Goal: Information Seeking & Learning: Learn about a topic

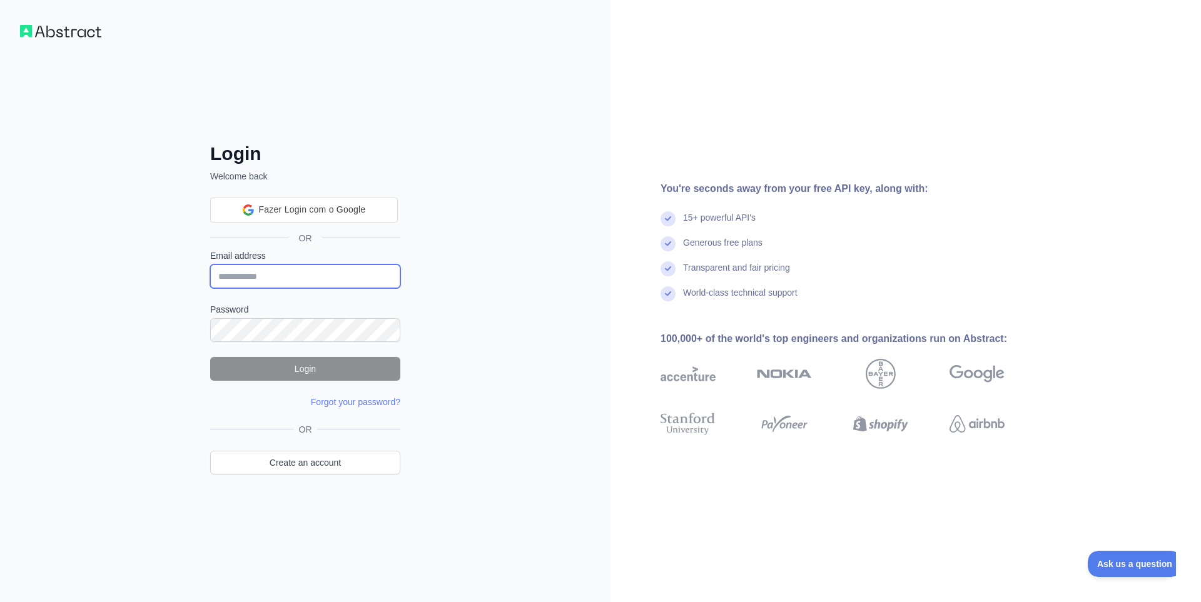
click at [351, 281] on input "Email address" at bounding box center [305, 276] width 190 height 24
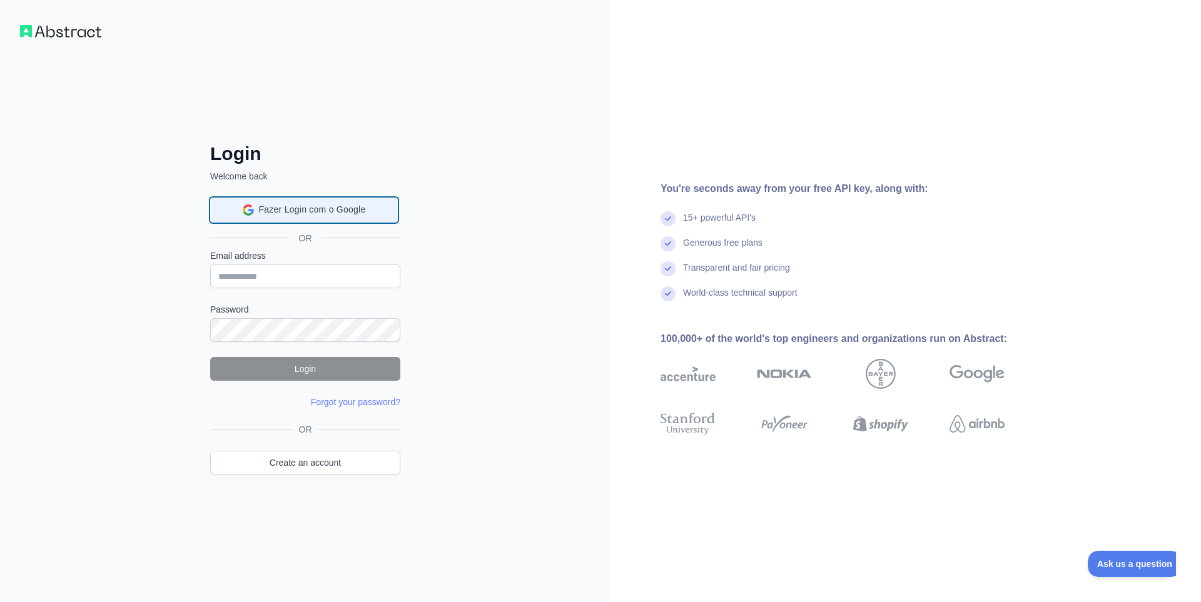
click at [361, 209] on span "Fazer Login com o Google" at bounding box center [312, 209] width 107 height 13
click at [293, 206] on div "Fazer login com o Google. Abre em uma nova guia" at bounding box center [304, 210] width 188 height 28
click at [431, 269] on div "Login Welcome back OR Email address Password Login Forgot your password? Please…" at bounding box center [305, 301] width 610 height 602
click at [340, 209] on div "Fazer login com o Google. Abre em uma nova guia" at bounding box center [304, 210] width 188 height 28
click at [328, 381] on form "Email address Password Login Forgot your password? Please try again We've sent …" at bounding box center [305, 328] width 190 height 159
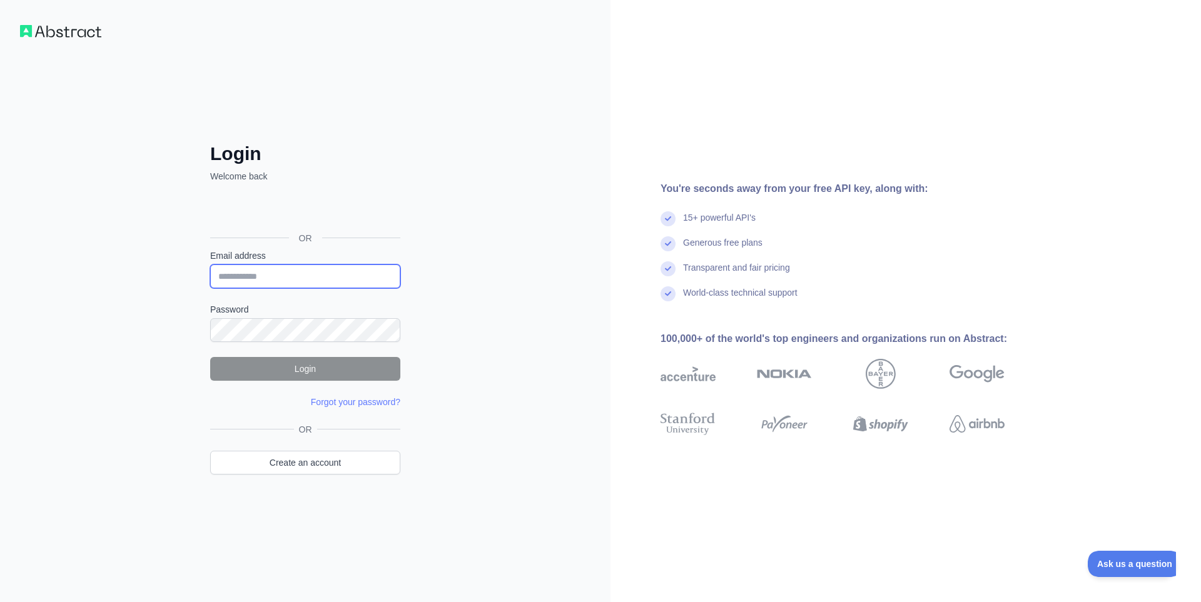
click at [321, 268] on input "Email address" at bounding box center [305, 276] width 190 height 24
click at [357, 207] on div "Fazer login com o Google. Abre em uma nova guia" at bounding box center [304, 210] width 188 height 28
click at [296, 199] on div "Fazer login com o Google. Abre em uma nova guia" at bounding box center [304, 210] width 188 height 28
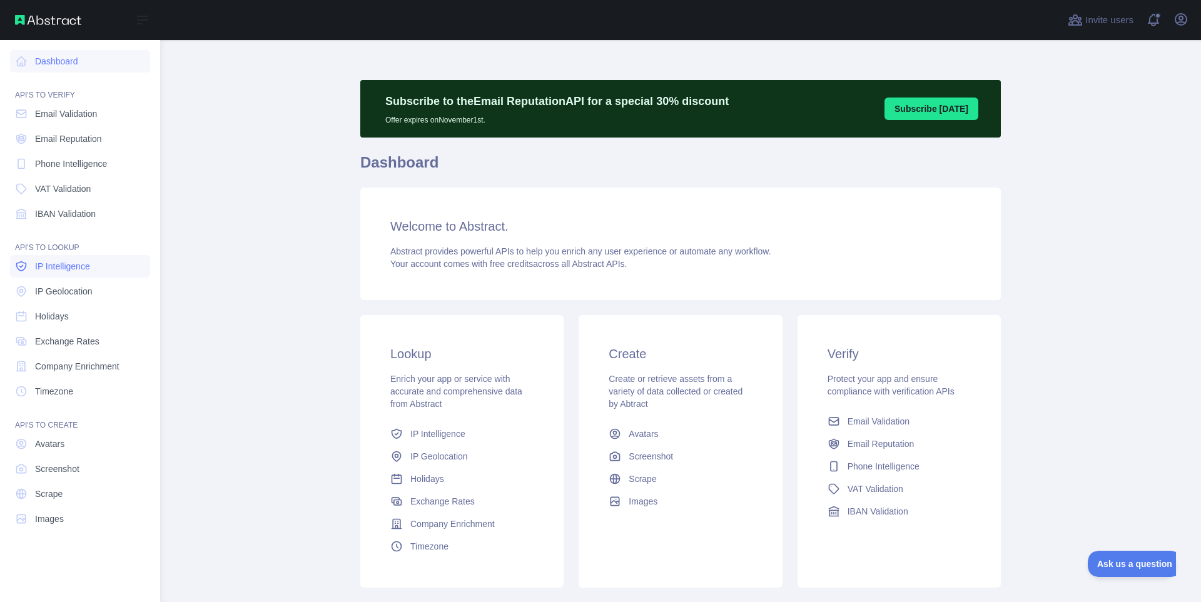
click at [71, 267] on span "IP Intelligence" at bounding box center [62, 266] width 55 height 13
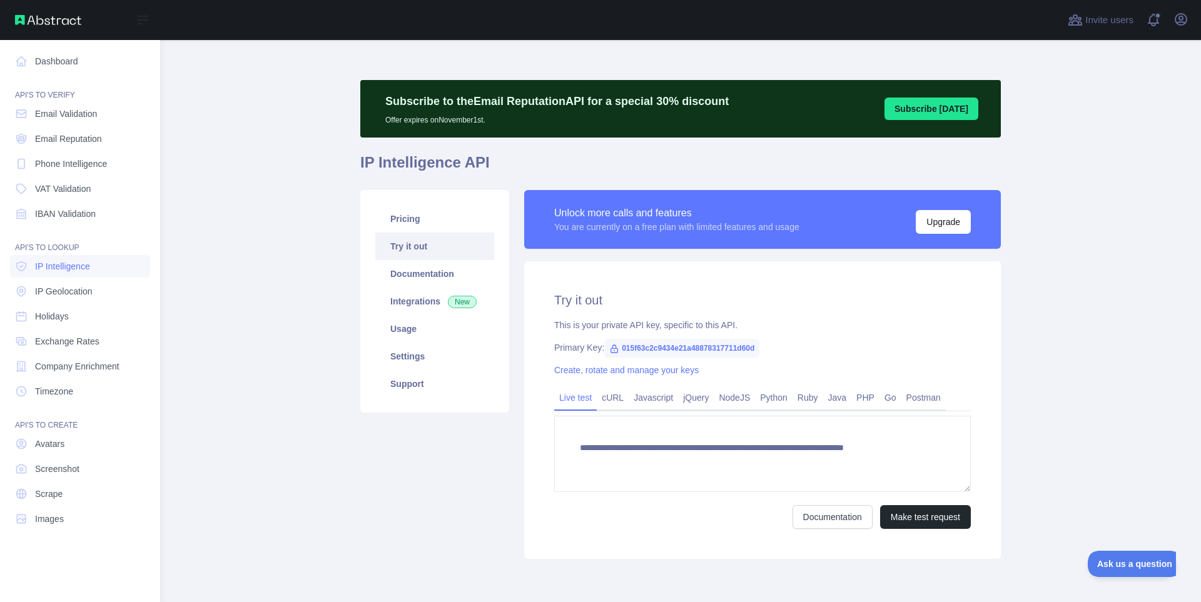
type textarea "**********"
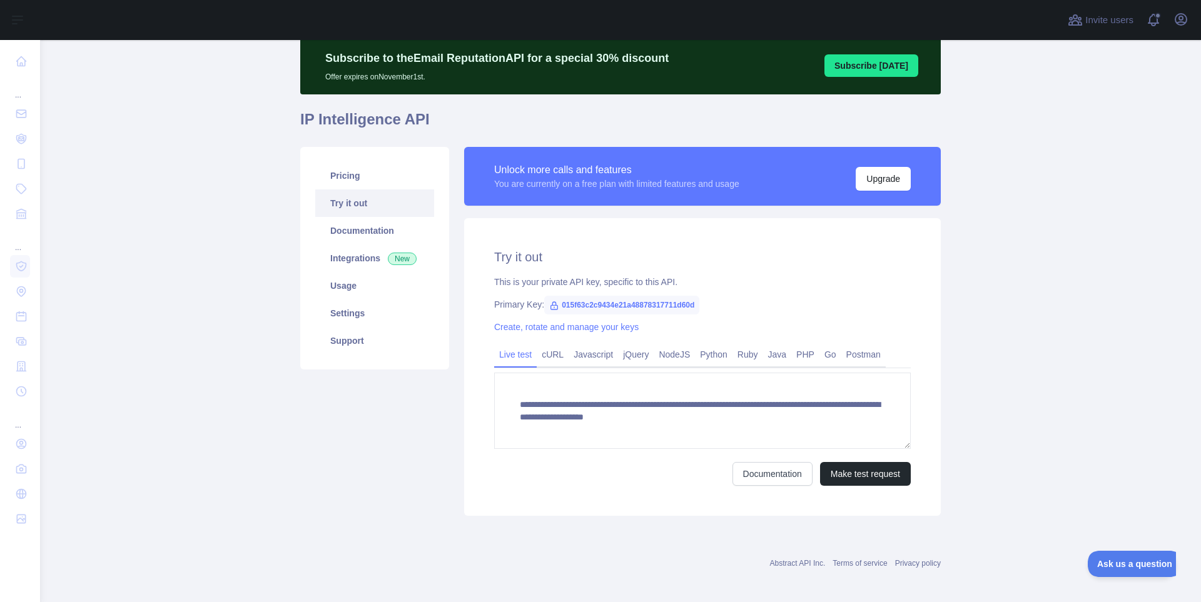
scroll to position [47, 0]
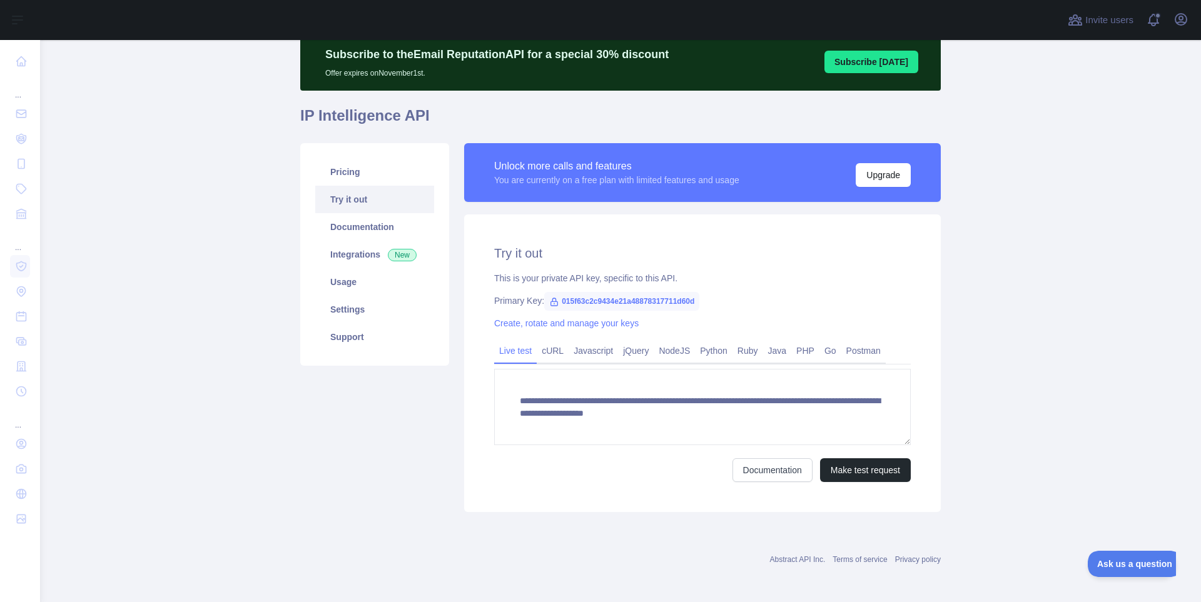
click at [634, 305] on span "015f63c2c9434e21a48878317711d60d" at bounding box center [621, 301] width 155 height 19
copy span "015f63c2c9434e21a48878317711d60d"
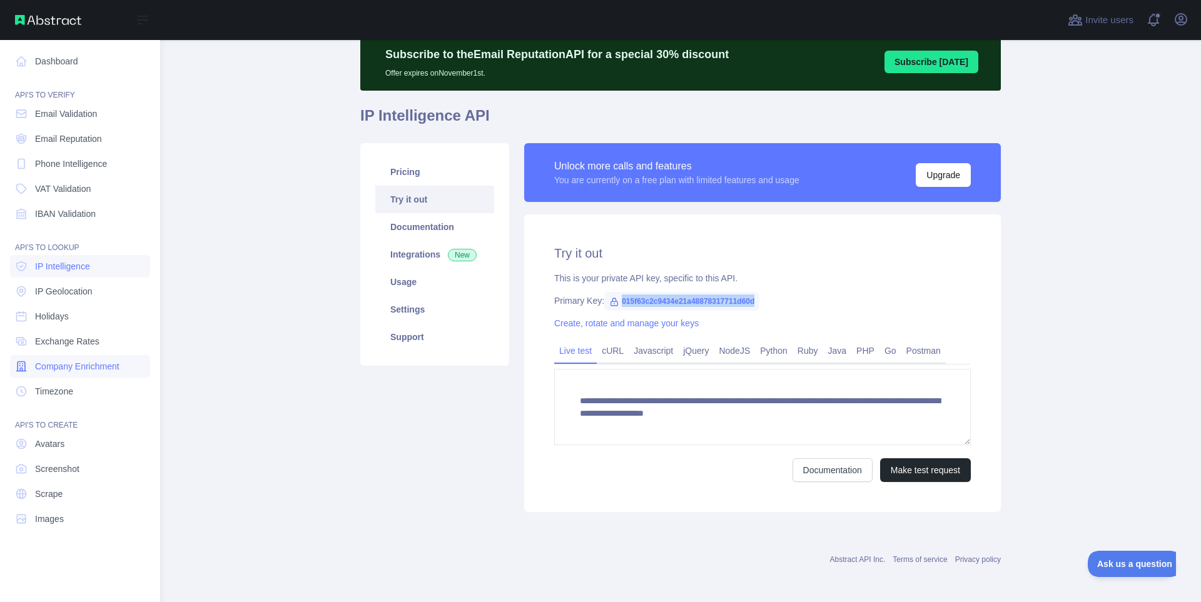
click at [91, 366] on span "Company Enrichment" at bounding box center [77, 366] width 84 height 13
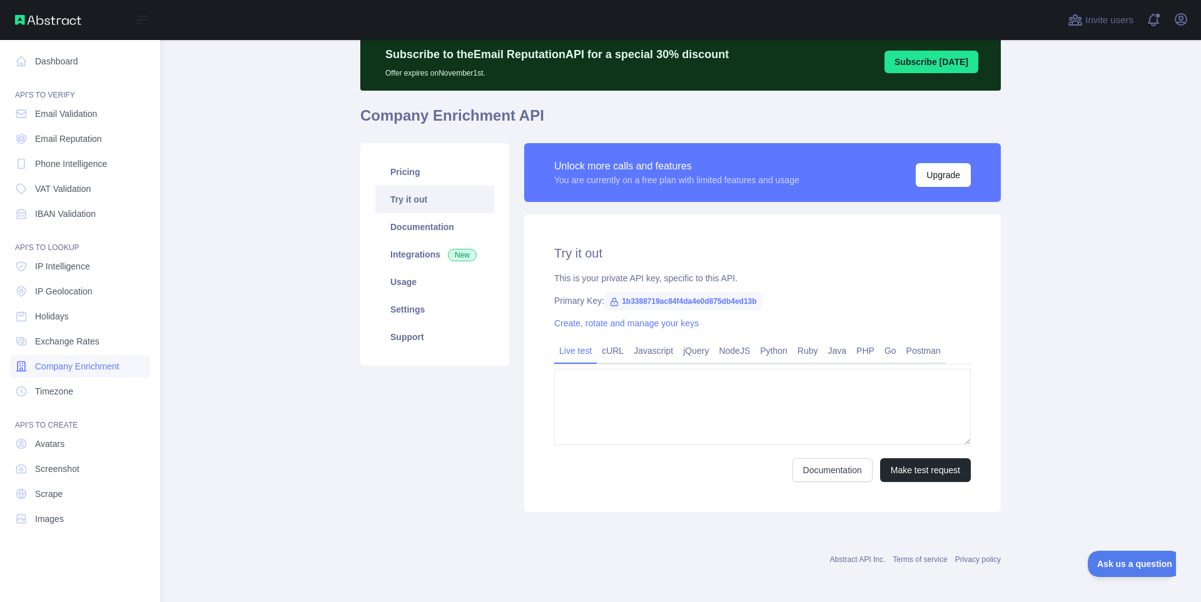
type textarea "**********"
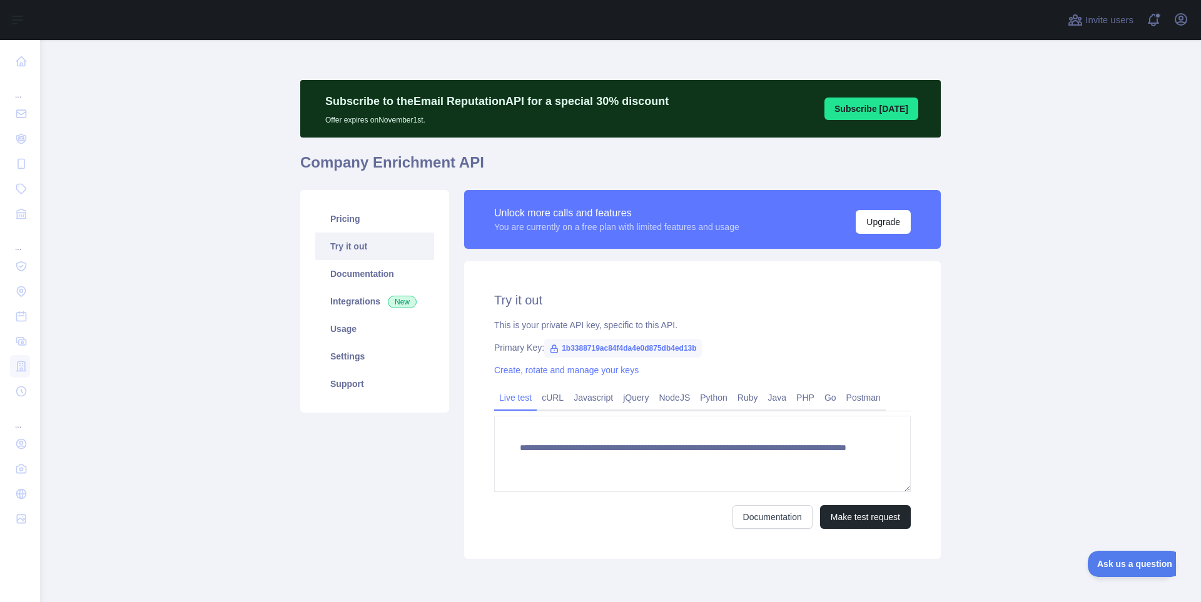
click at [640, 351] on span "1b3388719ac84f4da4e0d875db4ed13b" at bounding box center [622, 348] width 157 height 19
copy span "1b3388719ac84f4da4e0d875db4ed13b"
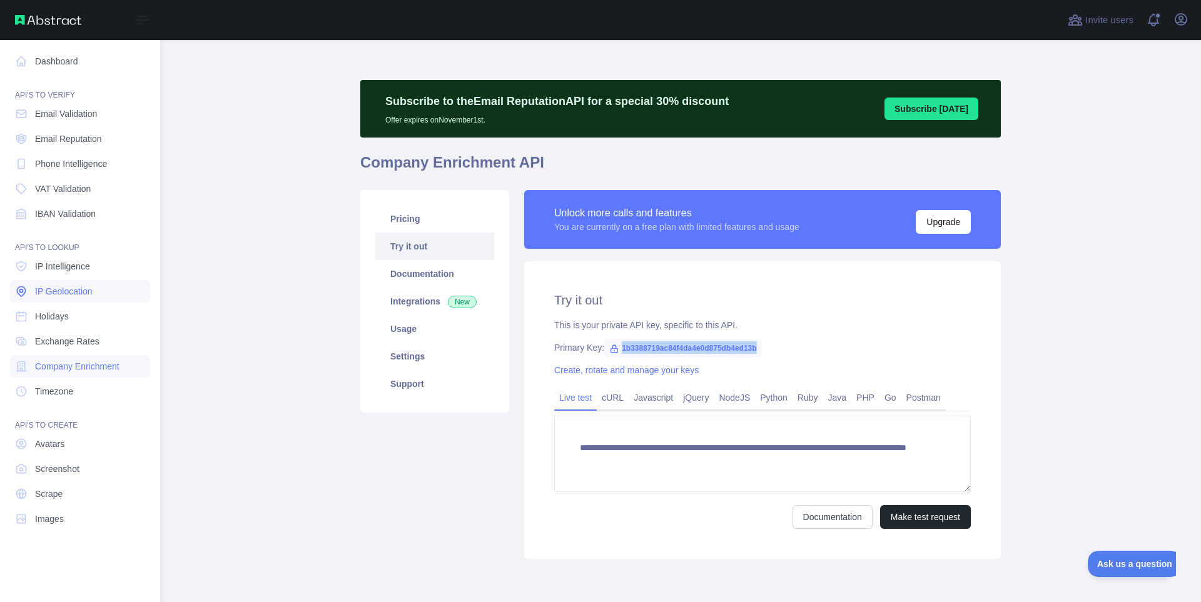
click at [94, 289] on link "IP Geolocation" at bounding box center [80, 291] width 140 height 23
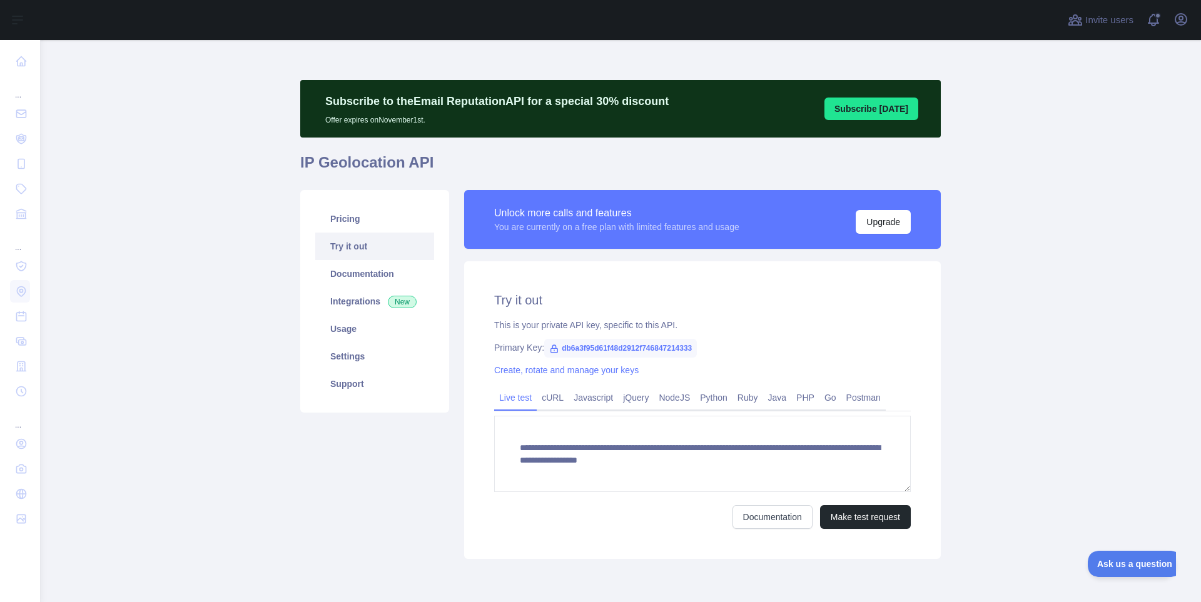
click at [595, 349] on span "db6a3f95d61f48d2912f746847214333" at bounding box center [620, 348] width 153 height 19
copy span "db6a3f95d61f48d2912f746847214333"
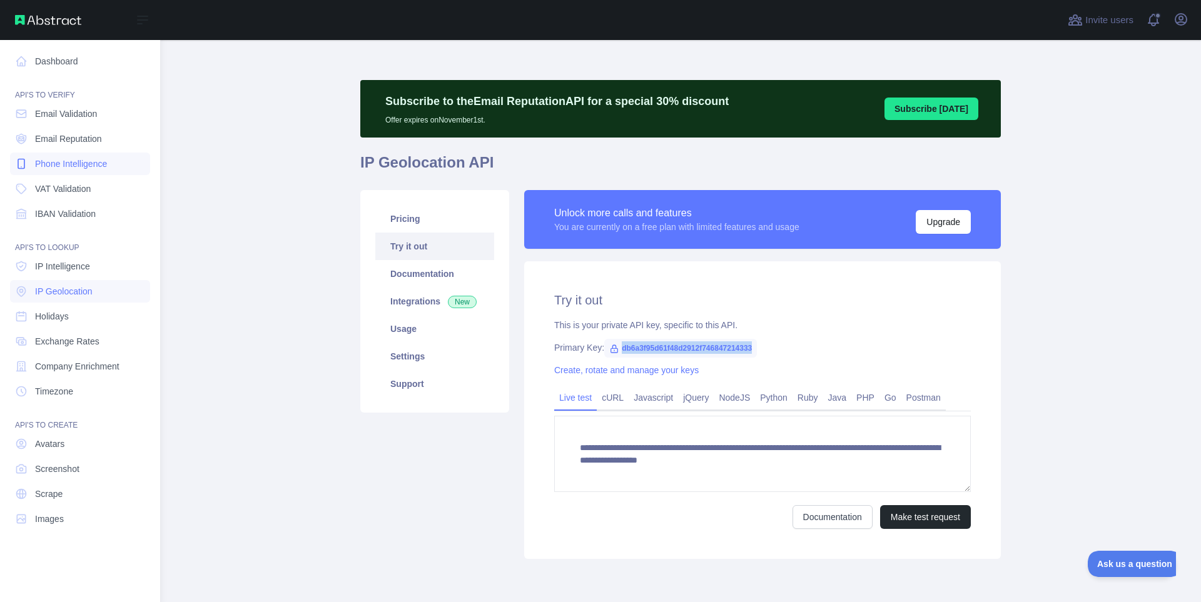
click at [96, 171] on link "Phone Intelligence" at bounding box center [80, 164] width 140 height 23
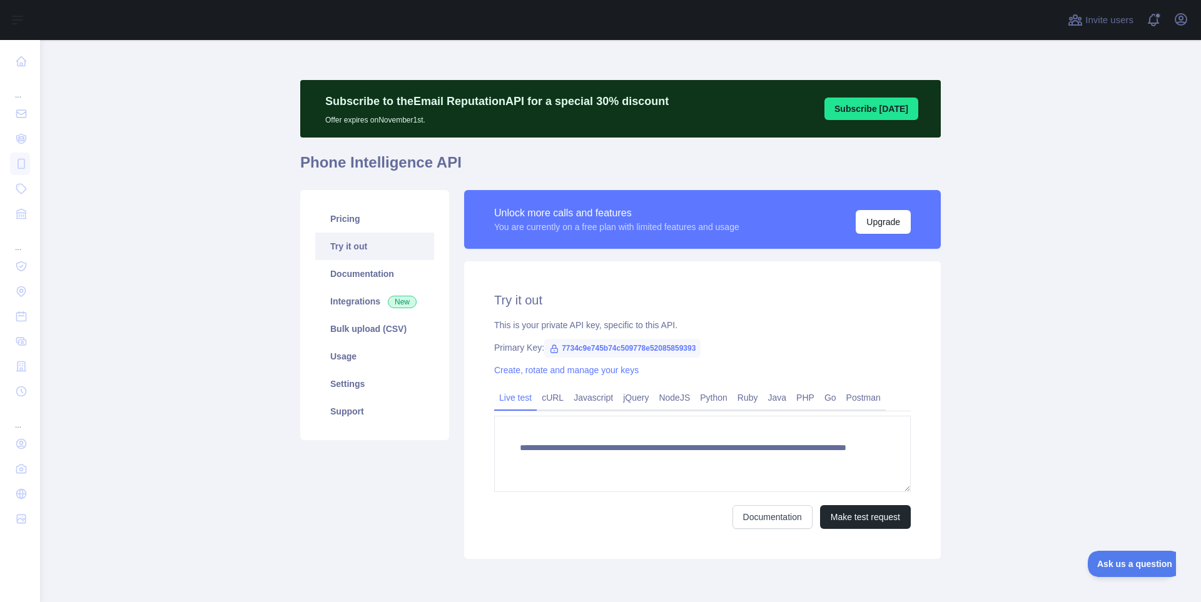
click at [601, 343] on span "7734c9e745b74c509778e52085859393" at bounding box center [622, 348] width 156 height 19
click at [606, 347] on span "7734c9e745b74c509778e52085859393" at bounding box center [622, 348] width 156 height 19
copy span "7734c9e745b74c509778e52085859393"
